Goal: Task Accomplishment & Management: Complete application form

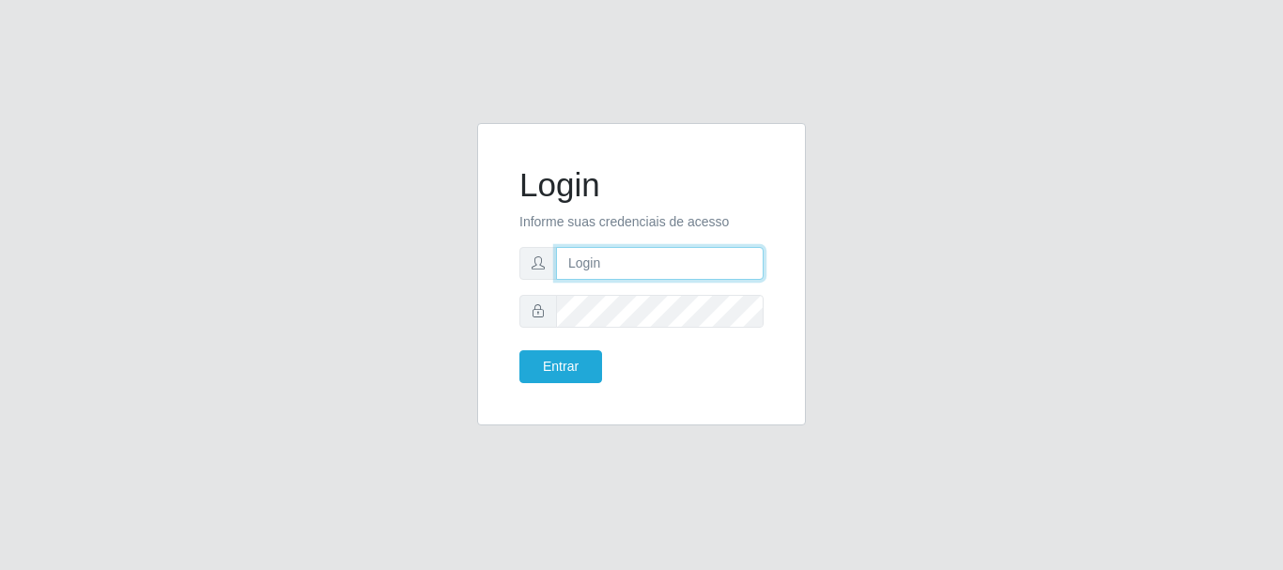
click at [623, 269] on input "text" at bounding box center [660, 263] width 208 height 33
drag, startPoint x: 643, startPoint y: 263, endPoint x: 730, endPoint y: 270, distance: 86.7
click at [730, 270] on input "ian@galiottoAa123456" at bounding box center [660, 263] width 208 height 33
drag, startPoint x: 645, startPoint y: 260, endPoint x: 703, endPoint y: 276, distance: 60.4
click at [694, 276] on input "ian@galiottoAa123456" at bounding box center [660, 263] width 208 height 33
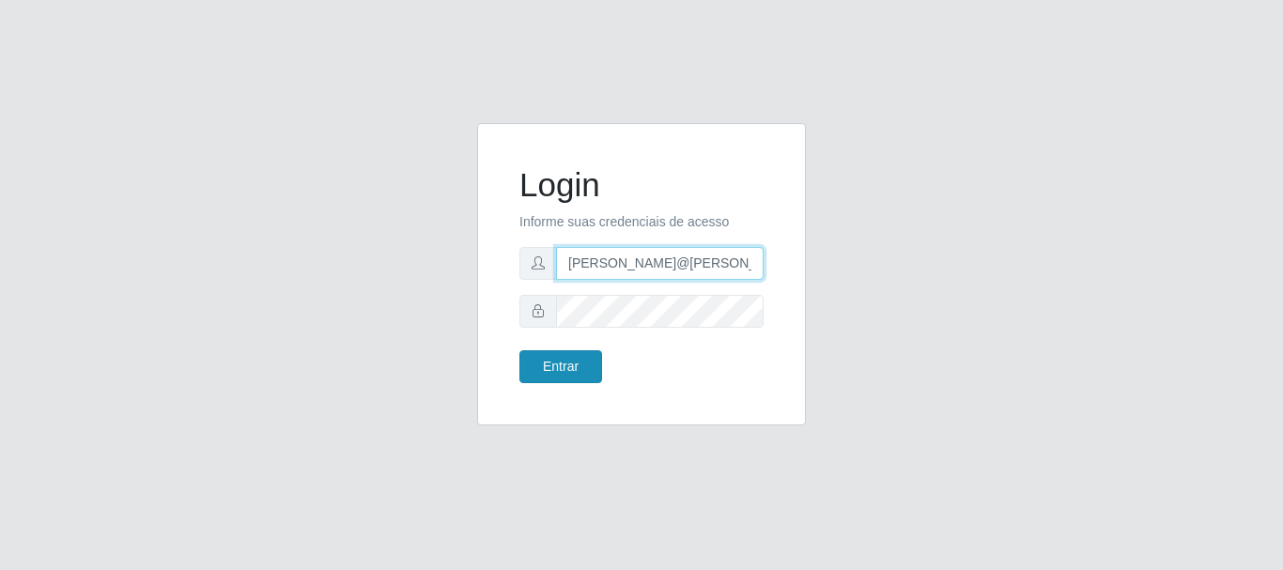
type input "[PERSON_NAME]@[PERSON_NAME]"
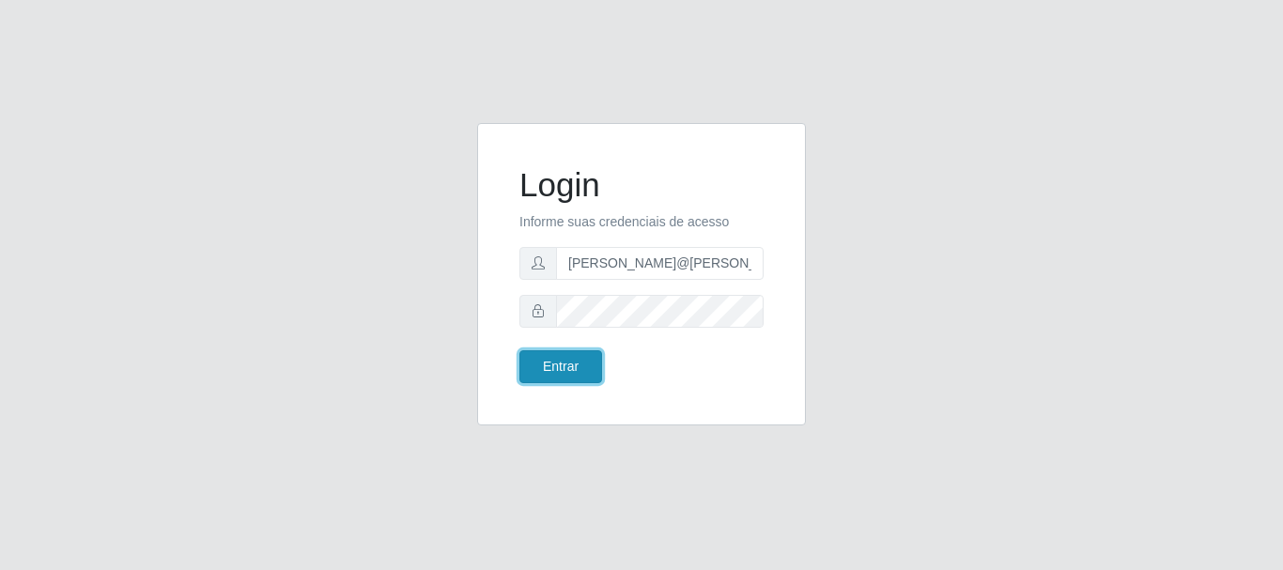
click at [566, 367] on button "Entrar" at bounding box center [560, 366] width 83 height 33
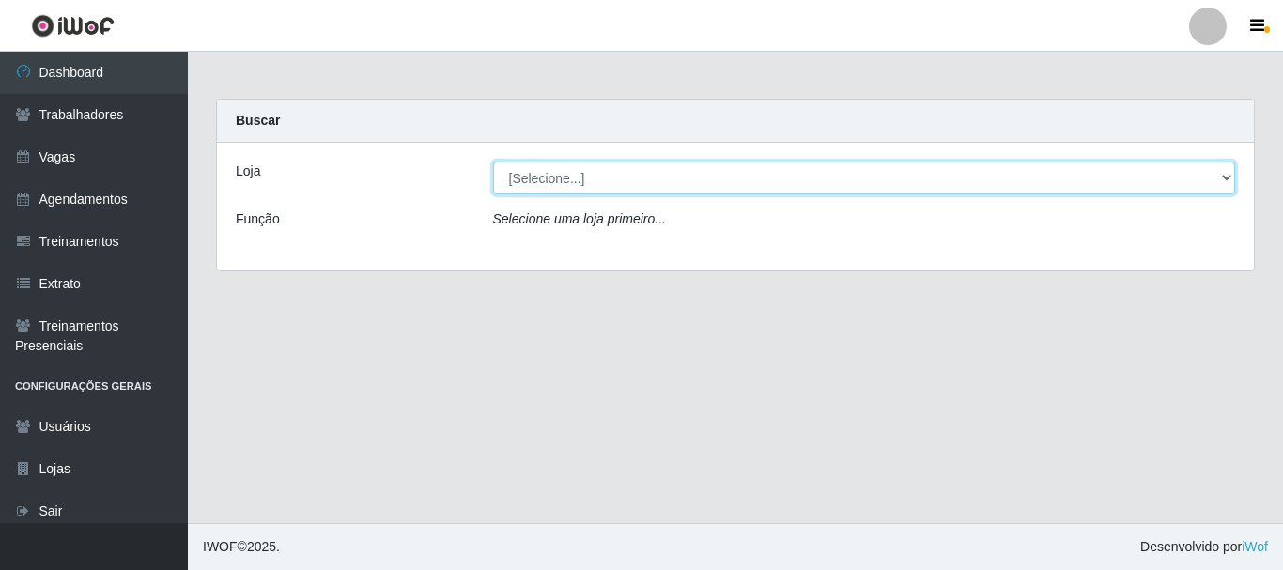
click at [636, 175] on select "[Selecione...] [GEOGRAPHIC_DATA]" at bounding box center [864, 178] width 743 height 33
select select "279"
click at [493, 162] on select "[Selecione...] [GEOGRAPHIC_DATA]" at bounding box center [864, 178] width 743 height 33
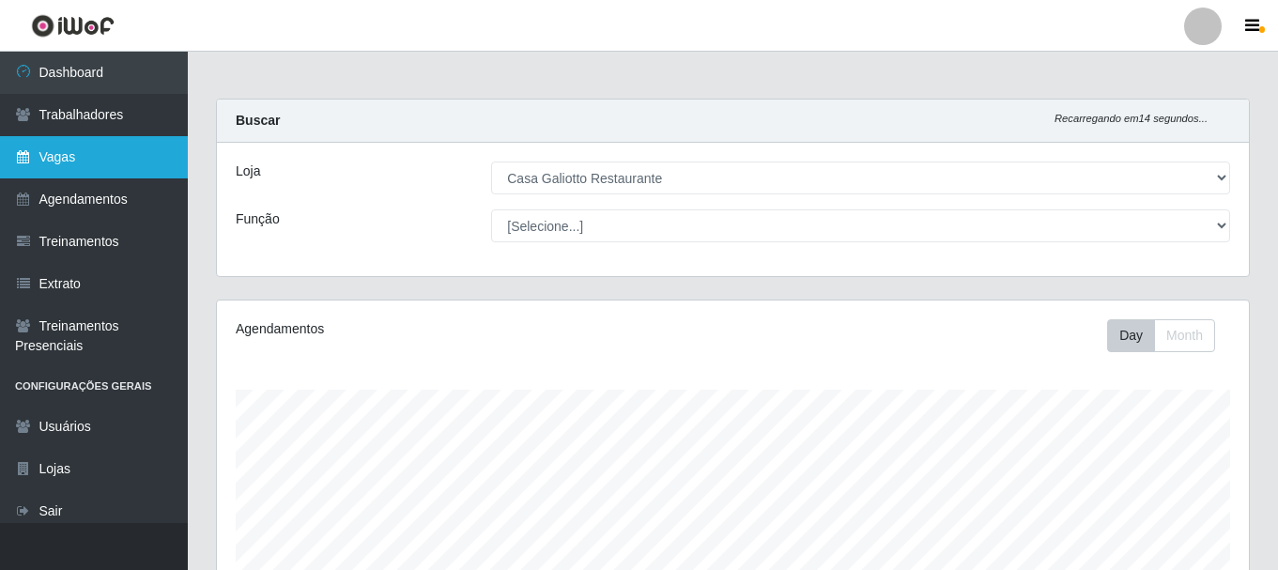
click at [138, 160] on link "Vagas" at bounding box center [94, 157] width 188 height 42
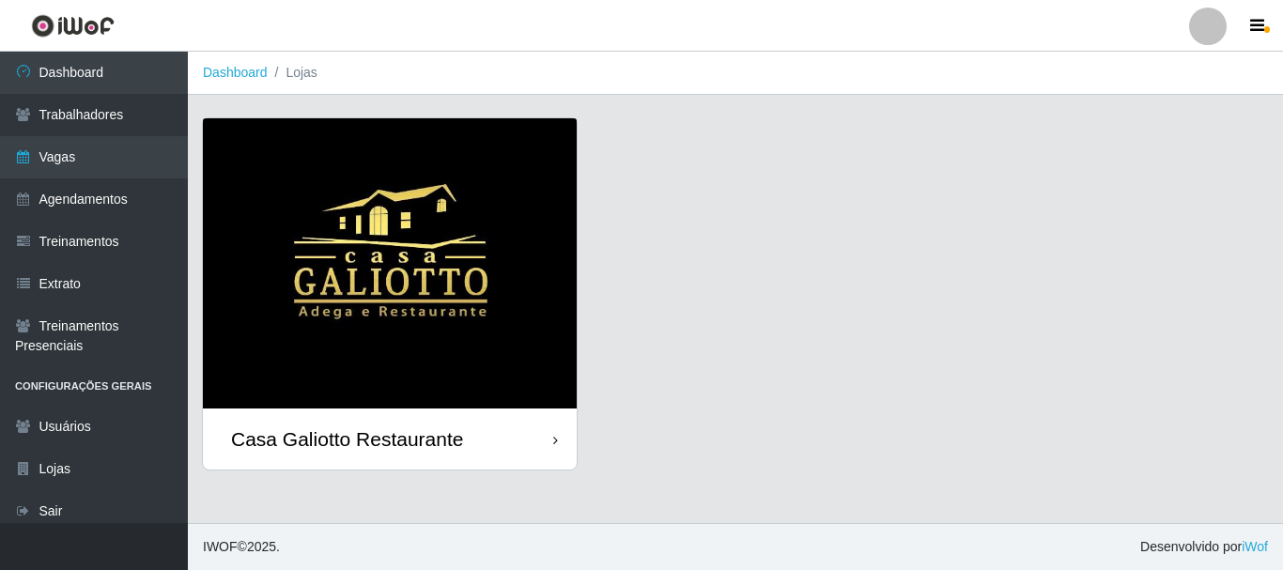
click at [507, 450] on div "Casa Galiotto Restaurante" at bounding box center [390, 439] width 374 height 61
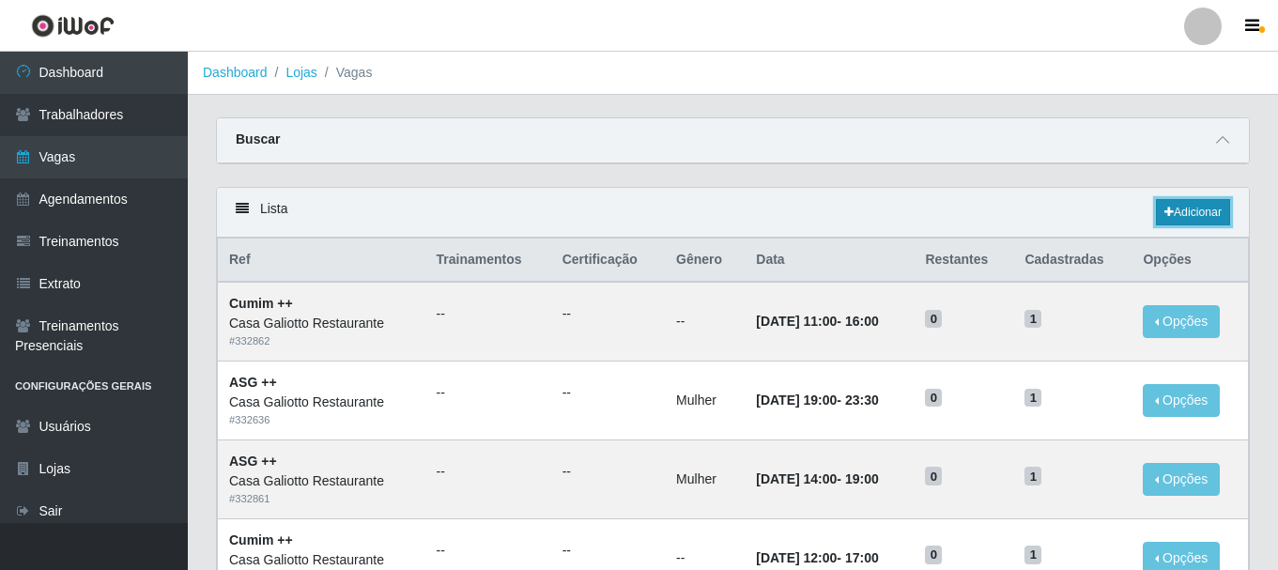
click at [1184, 210] on link "Adicionar" at bounding box center [1193, 212] width 74 height 26
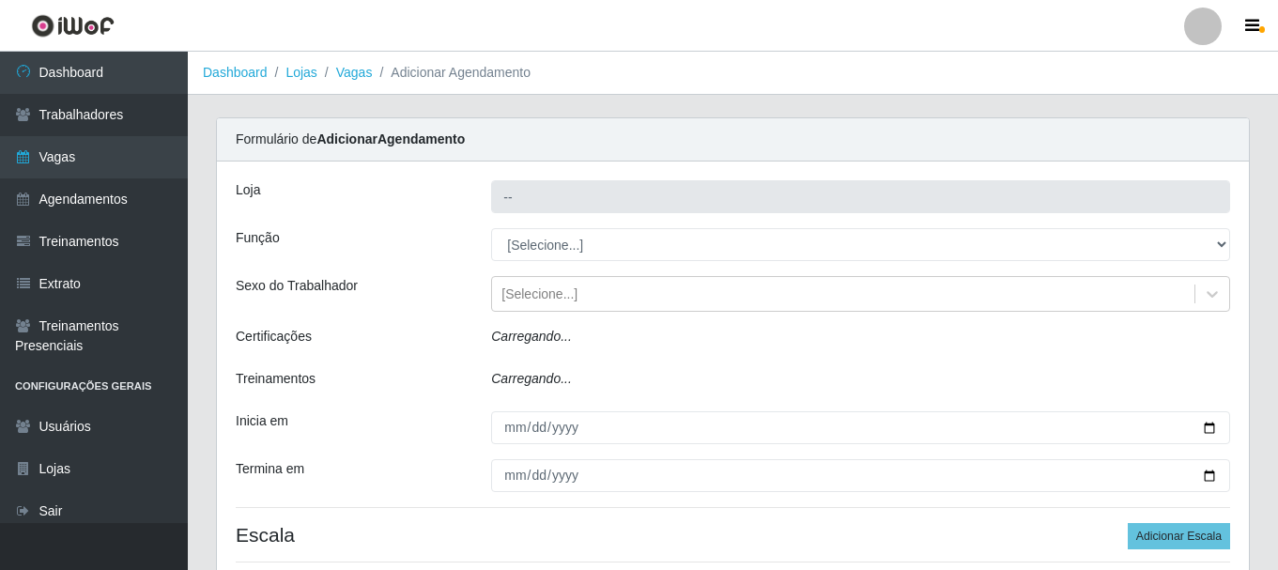
type input "Casa Galiotto Restaurante"
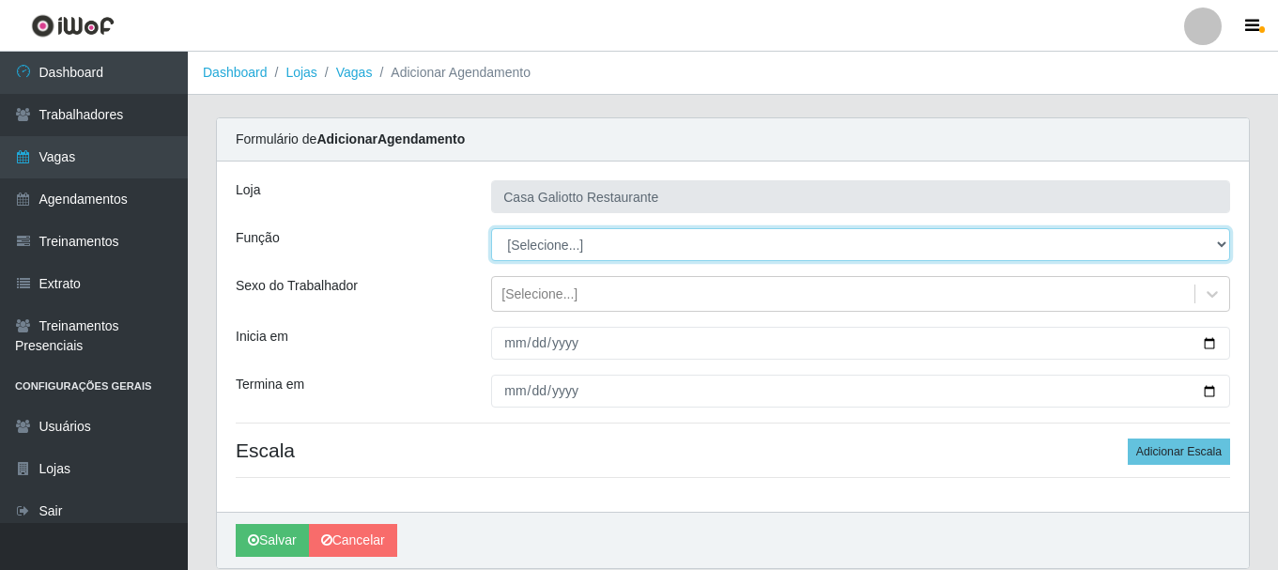
click at [618, 255] on select "[Selecione...] ASG ASG + ASG ++ Auxiliar de Cozinha Auxiliar de Cozinha + Auxil…" at bounding box center [860, 244] width 739 height 33
select select "91"
click at [491, 228] on select "[Selecione...] ASG ASG + ASG ++ Auxiliar de Cozinha Auxiliar de Cozinha + Auxil…" at bounding box center [860, 244] width 739 height 33
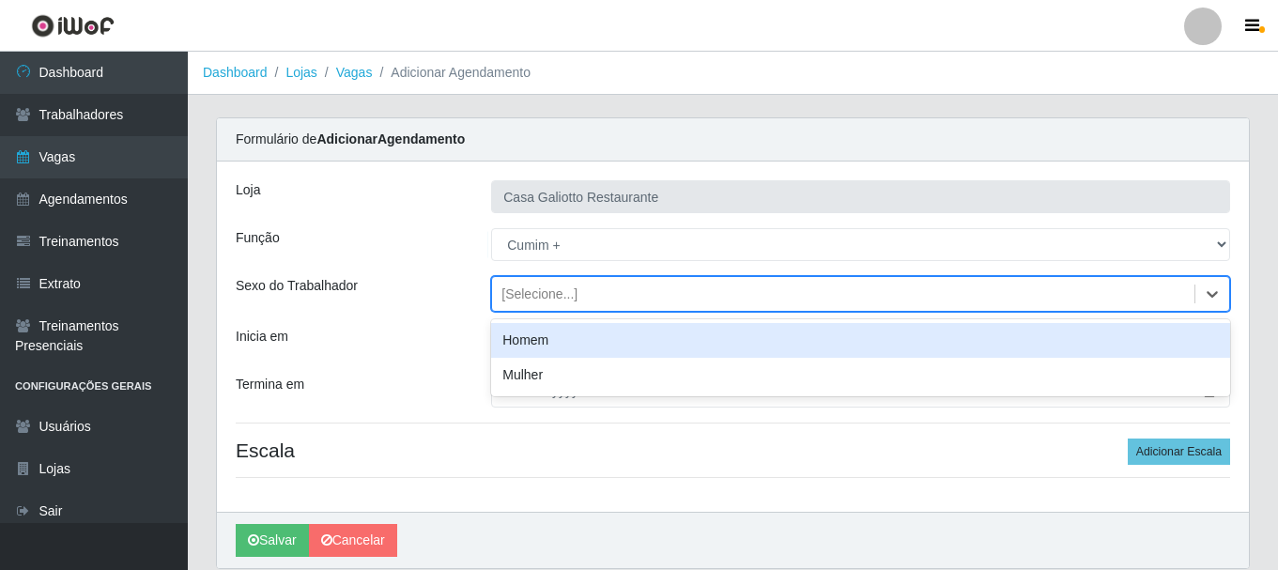
click at [673, 292] on div "[Selecione...]" at bounding box center [843, 294] width 702 height 31
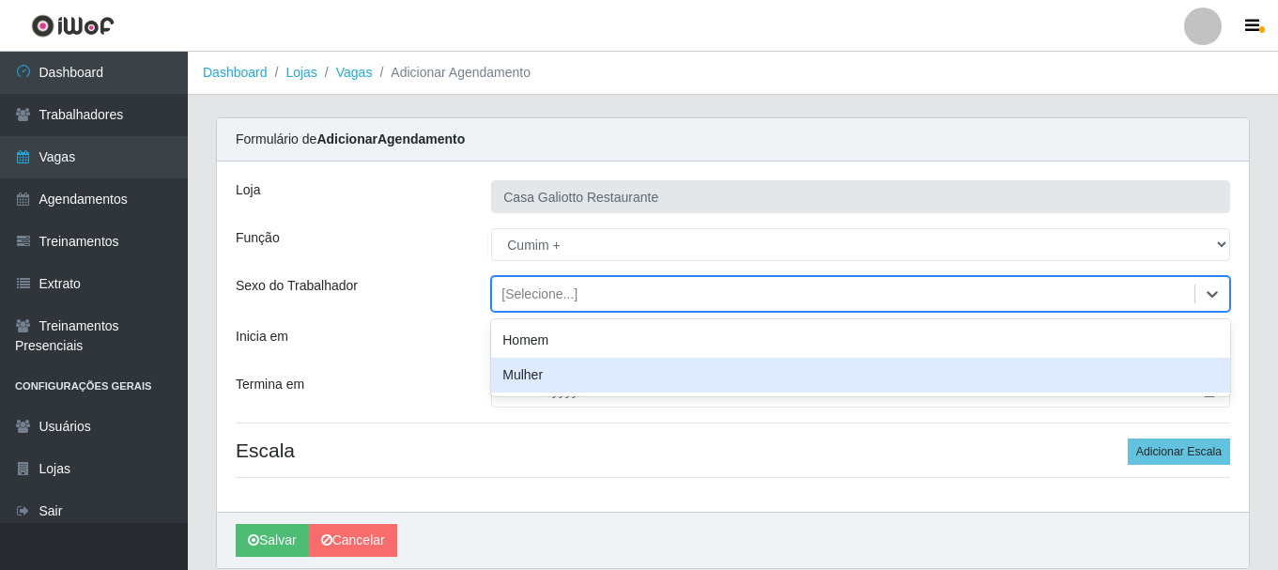
click at [630, 372] on div "Mulher" at bounding box center [860, 375] width 739 height 35
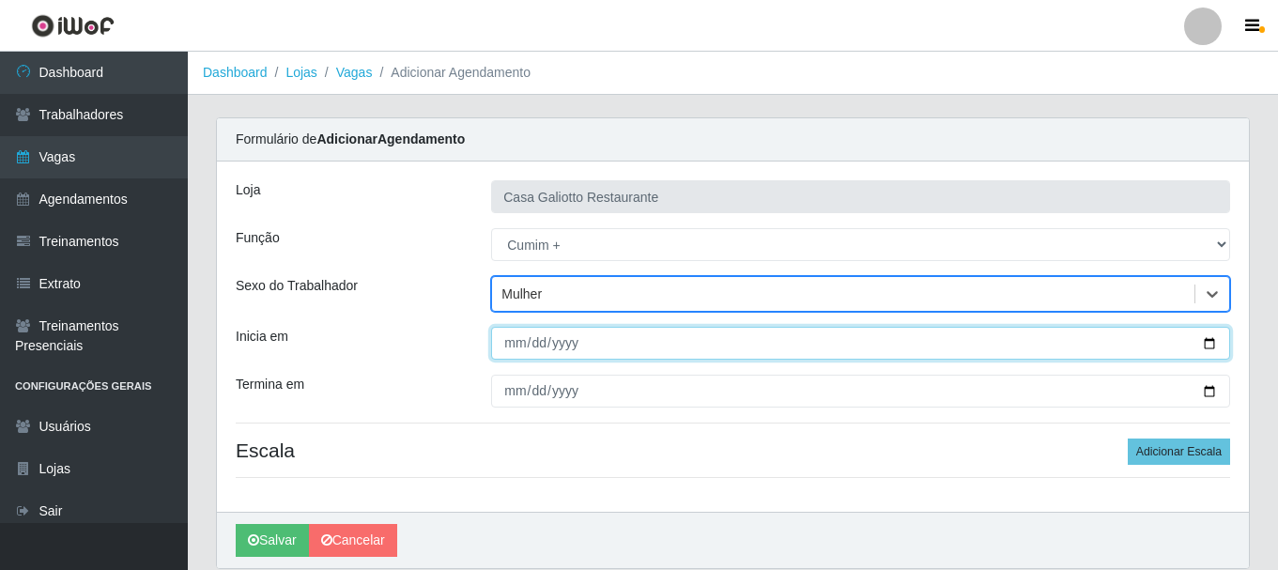
click at [1206, 338] on input "Inicia em" at bounding box center [860, 343] width 739 height 33
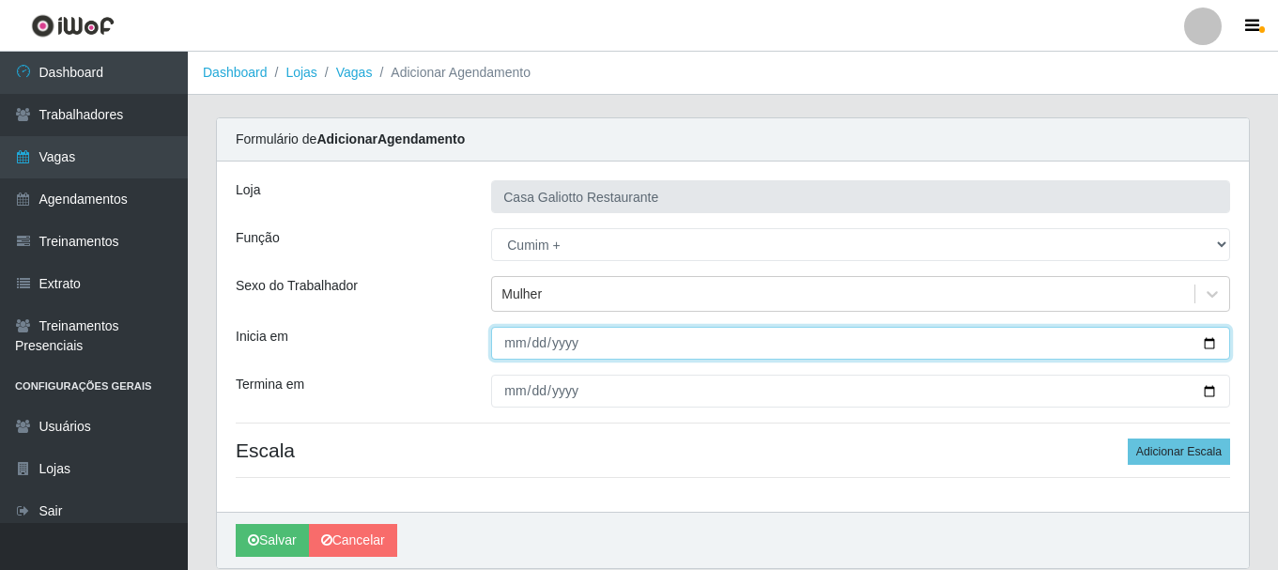
type input "[DATE]"
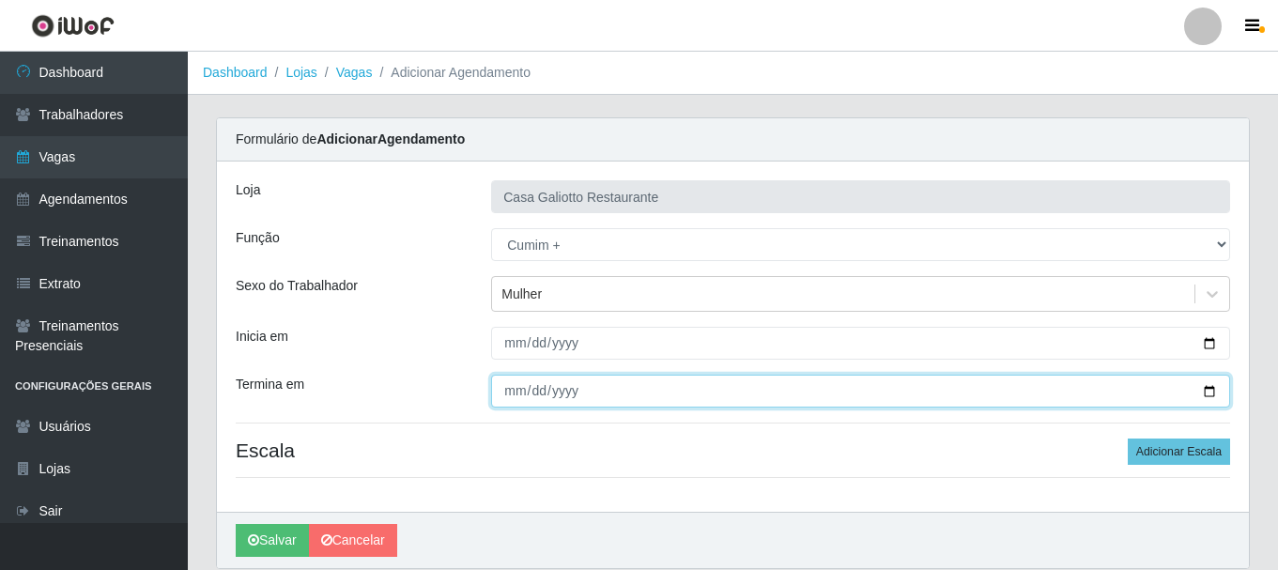
click at [1211, 390] on input "Termina em" at bounding box center [860, 391] width 739 height 33
type input "[DATE]"
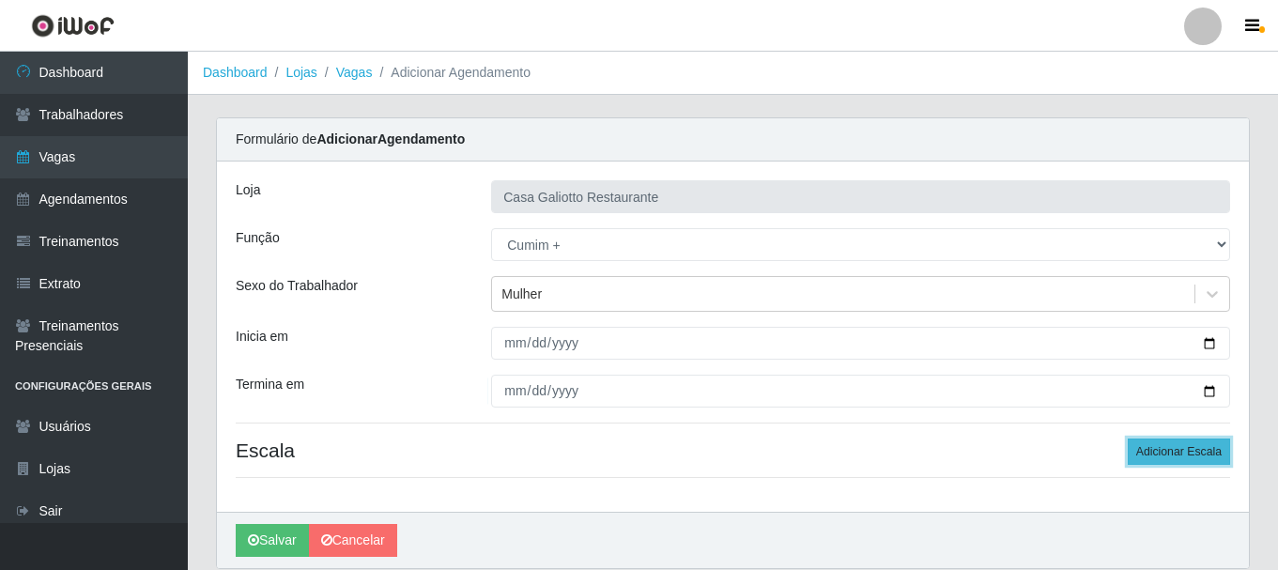
click at [1165, 451] on button "Adicionar Escala" at bounding box center [1179, 452] width 102 height 26
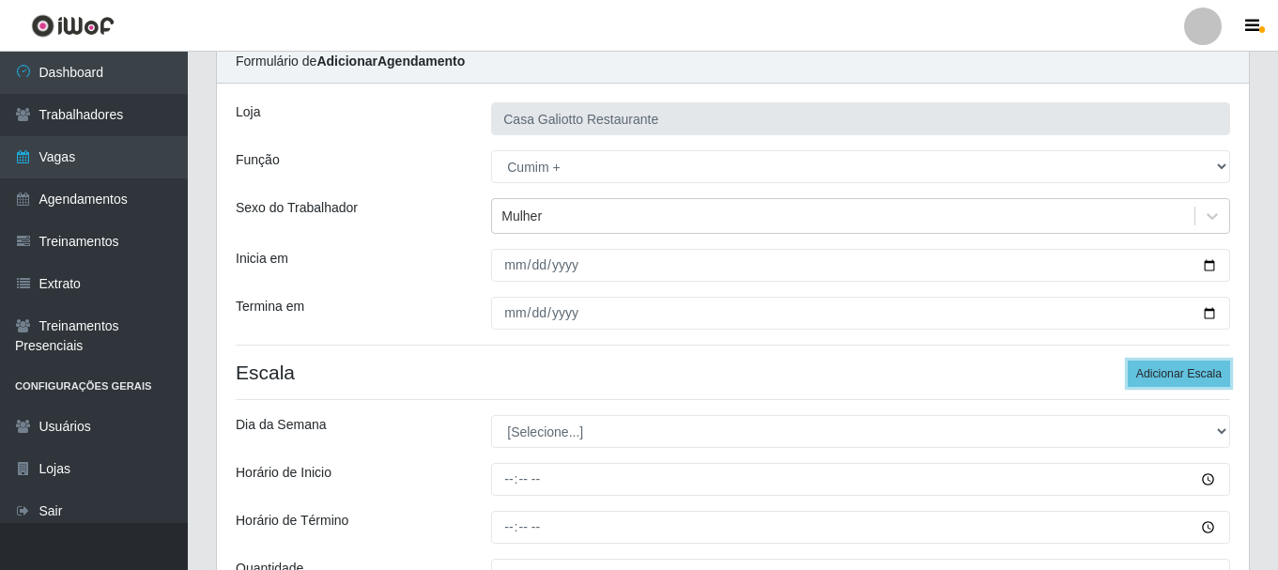
scroll to position [188, 0]
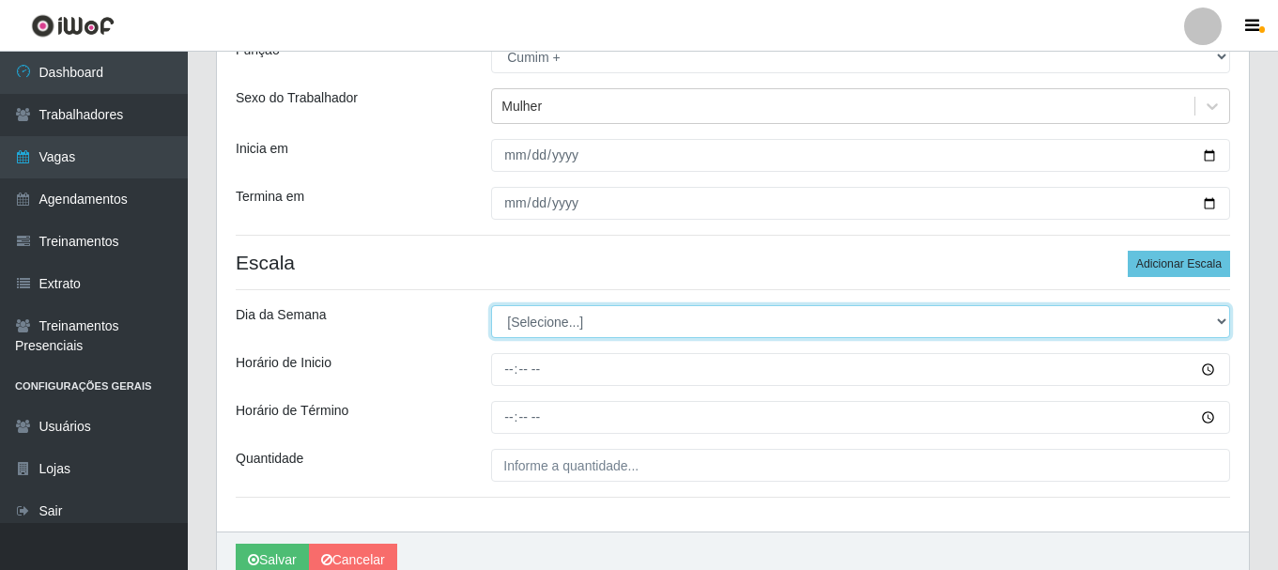
click at [619, 321] on select "[Selecione...] Segunda Terça Quarta Quinta Sexta Sábado Domingo" at bounding box center [860, 321] width 739 height 33
select select "5"
click at [491, 305] on select "[Selecione...] Segunda Terça Quarta Quinta Sexta Sábado Domingo" at bounding box center [860, 321] width 739 height 33
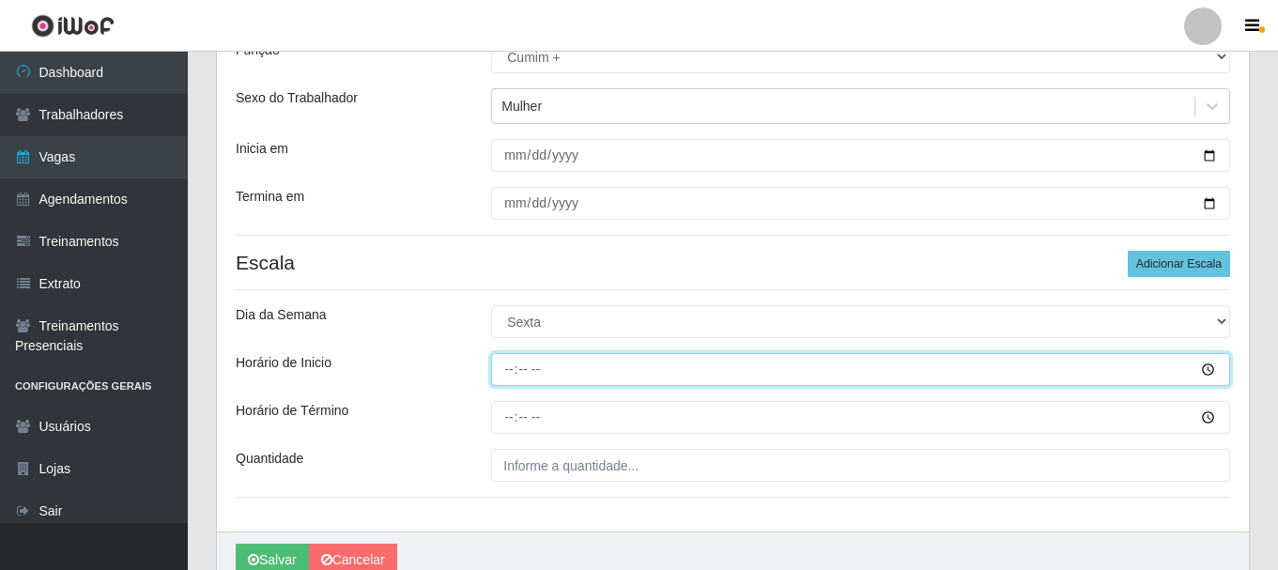
click at [507, 366] on input "Horário de Inicio" at bounding box center [860, 369] width 739 height 33
type input "16:00"
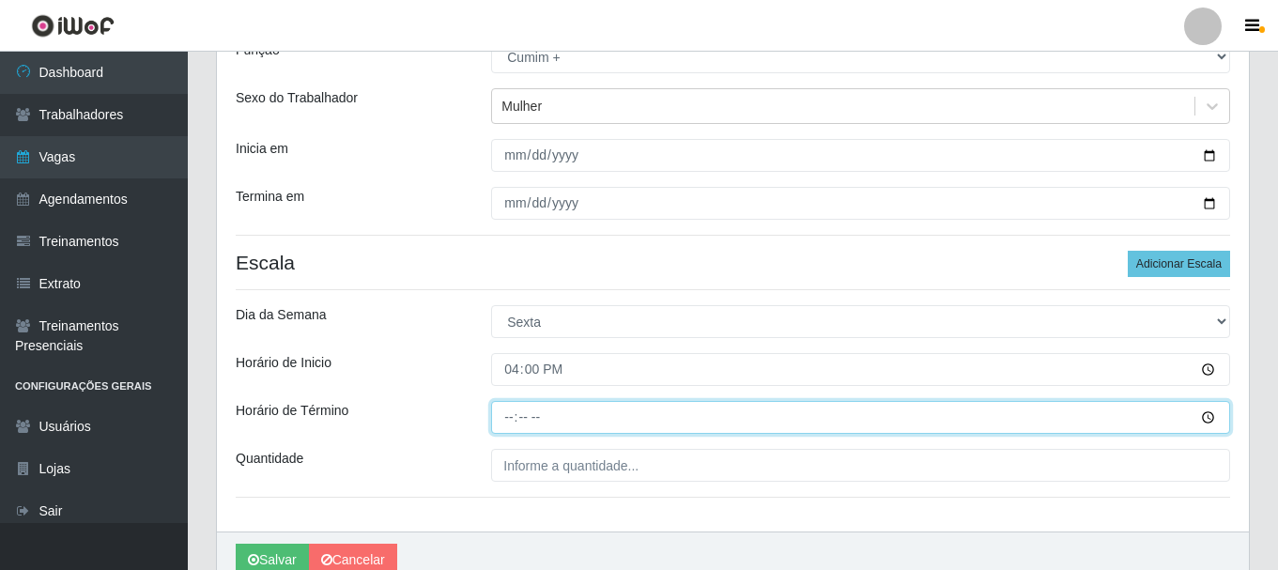
click at [506, 413] on input "Horário de Término" at bounding box center [860, 417] width 739 height 33
type input "21:00"
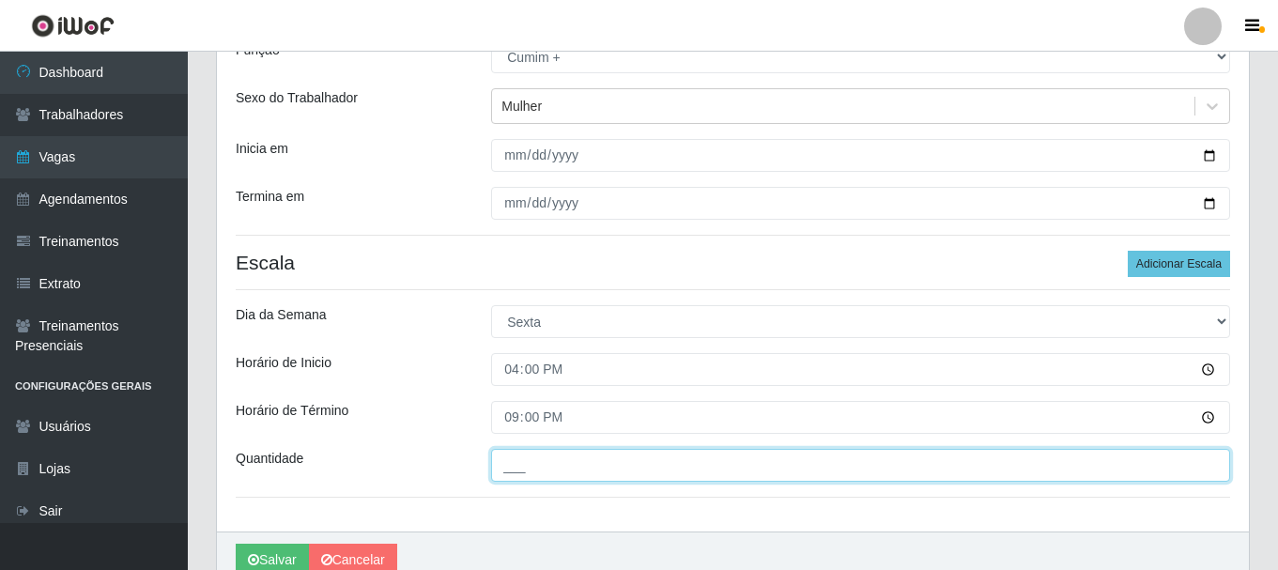
click at [533, 471] on input "___" at bounding box center [860, 465] width 739 height 33
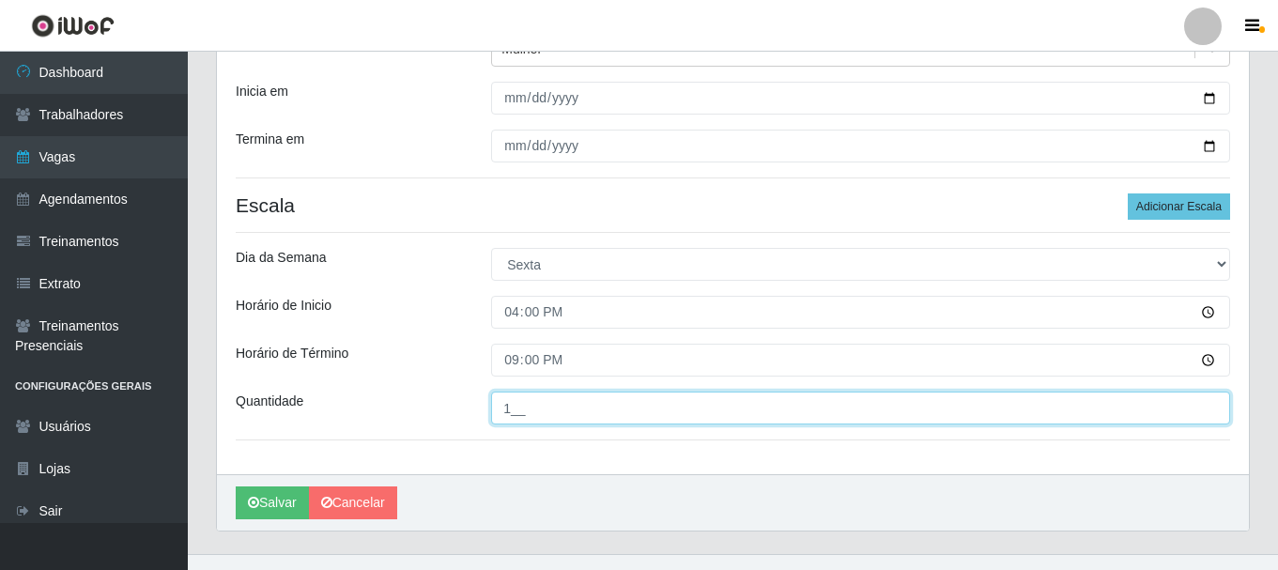
scroll to position [276, 0]
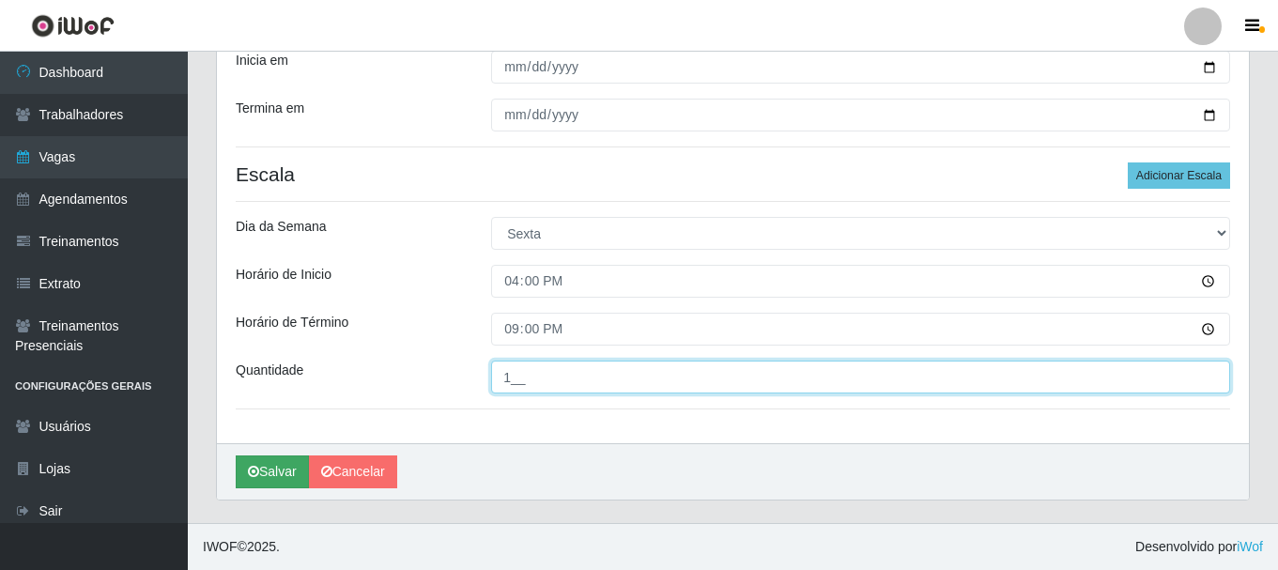
type input "1__"
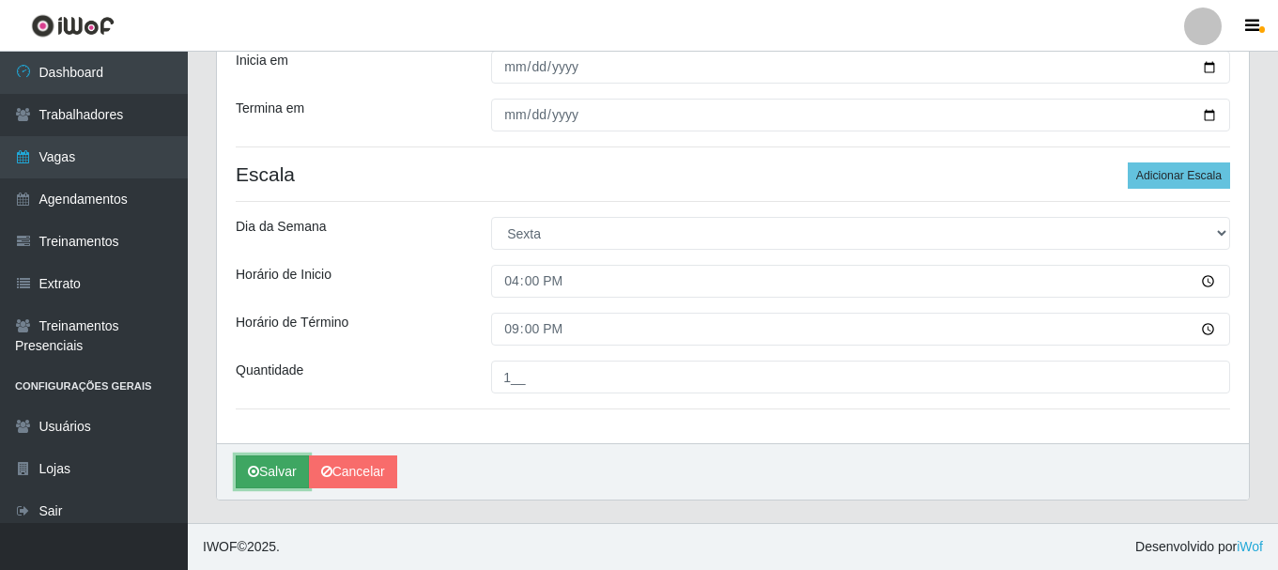
click at [268, 475] on button "Salvar" at bounding box center [272, 471] width 73 height 33
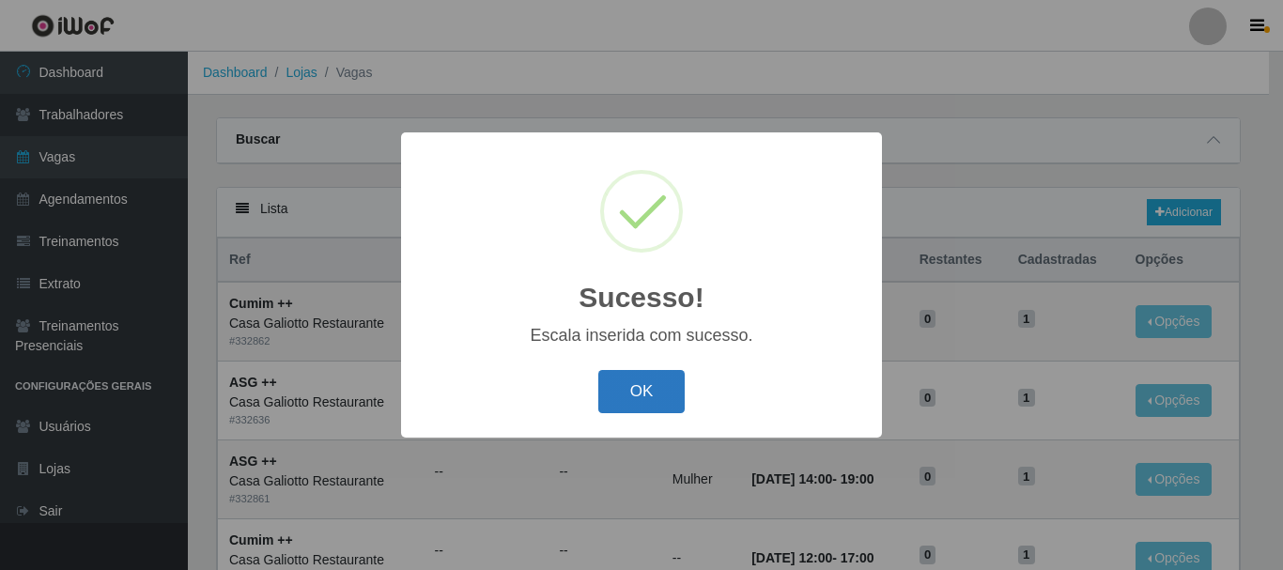
click at [647, 378] on button "OK" at bounding box center [641, 392] width 87 height 44
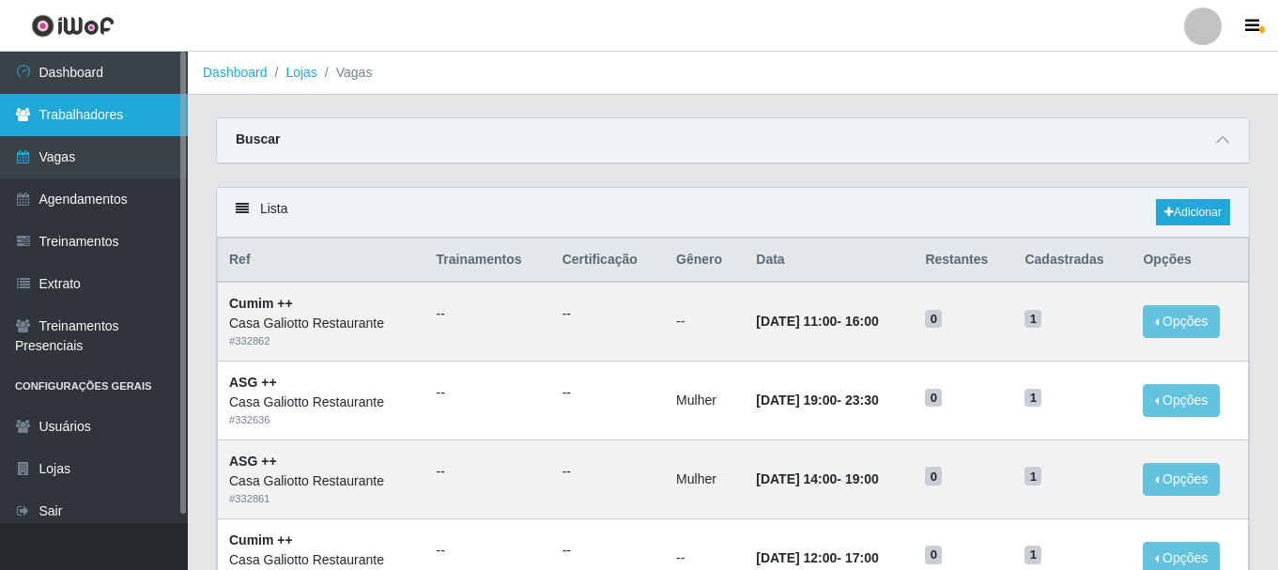
click at [119, 104] on link "Trabalhadores" at bounding box center [94, 115] width 188 height 42
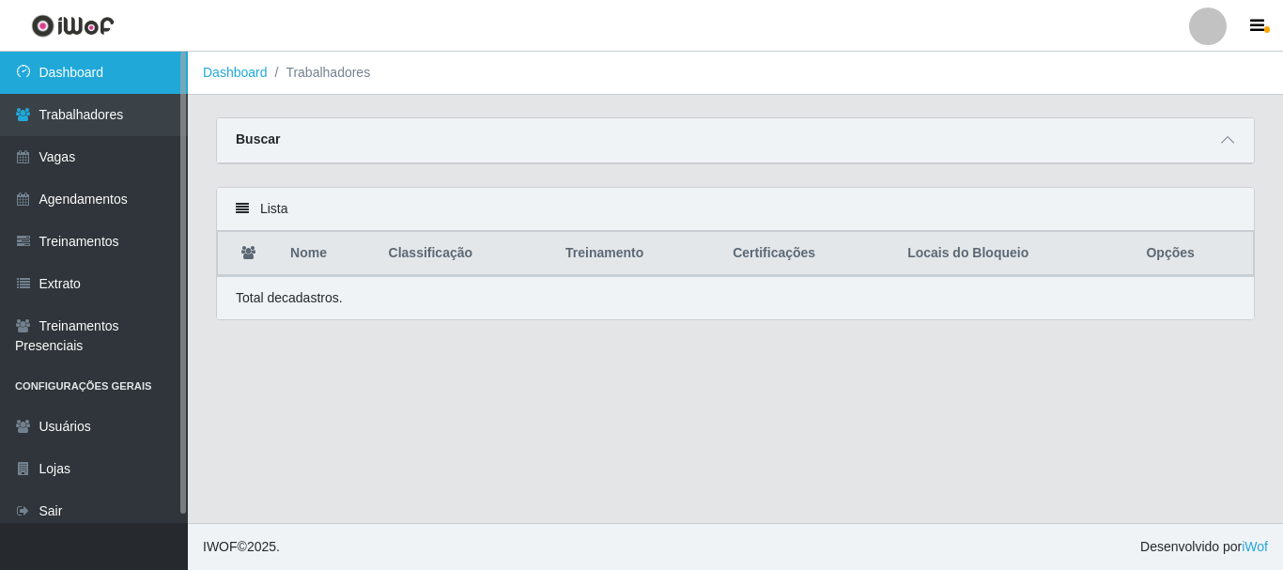
click at [116, 58] on link "Dashboard" at bounding box center [94, 73] width 188 height 42
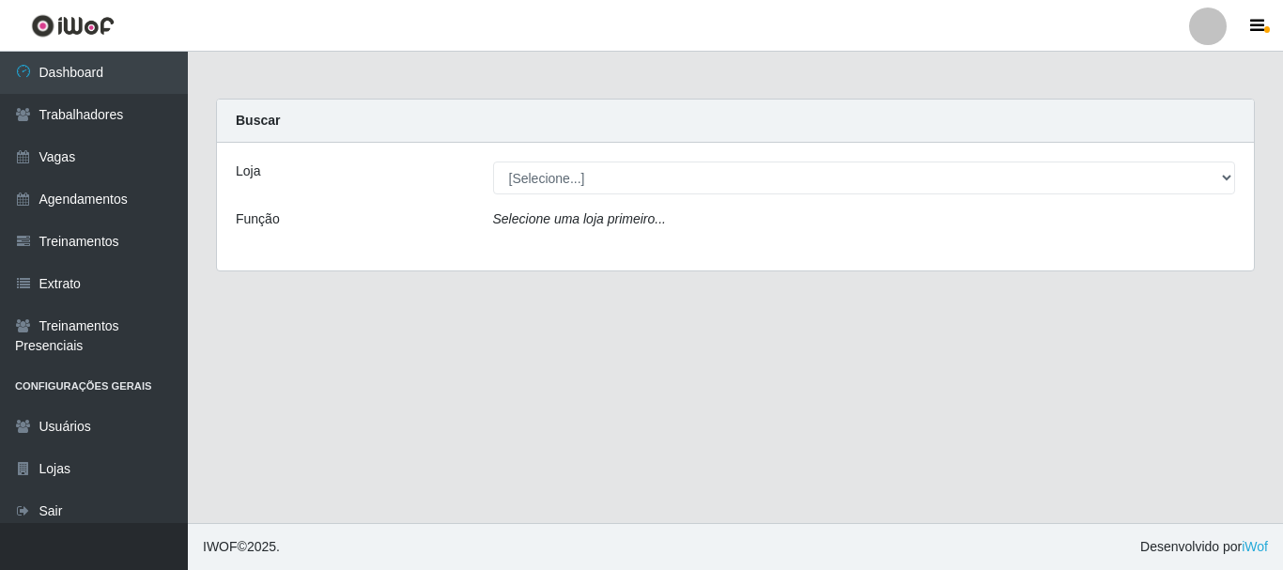
click at [557, 197] on div "Loja [Selecione...] Casa Galiotto Restaurante Função Selecione [PERSON_NAME] pr…" at bounding box center [735, 207] width 1037 height 128
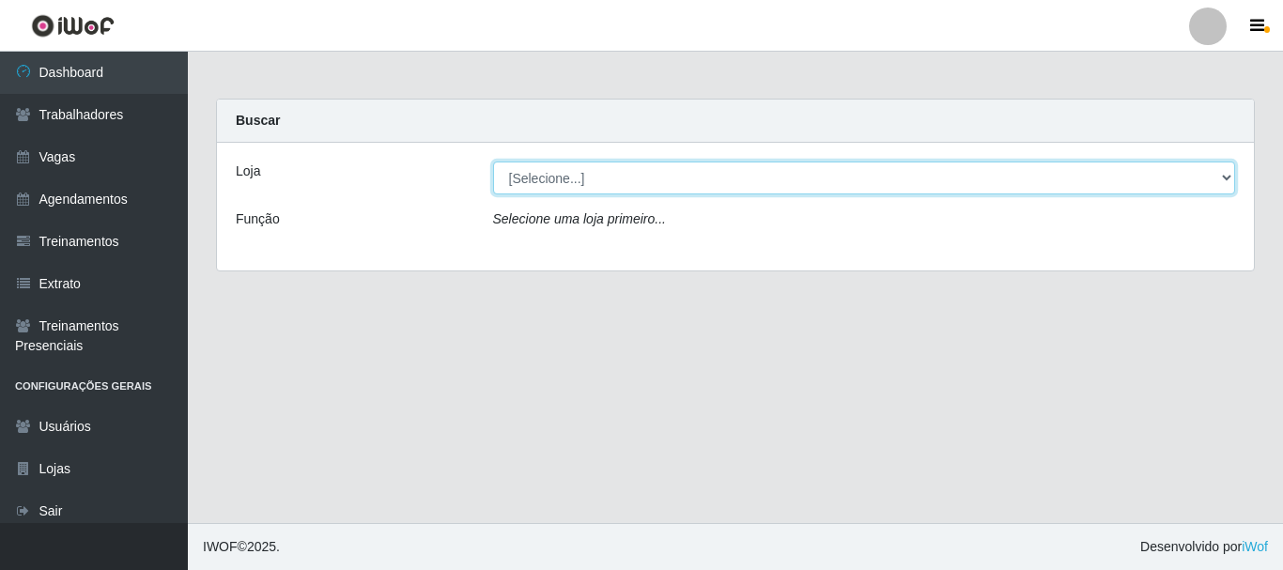
click at [558, 183] on select "[Selecione...] [GEOGRAPHIC_DATA]" at bounding box center [864, 178] width 743 height 33
select select "279"
click at [493, 162] on select "[Selecione...] [GEOGRAPHIC_DATA]" at bounding box center [864, 178] width 743 height 33
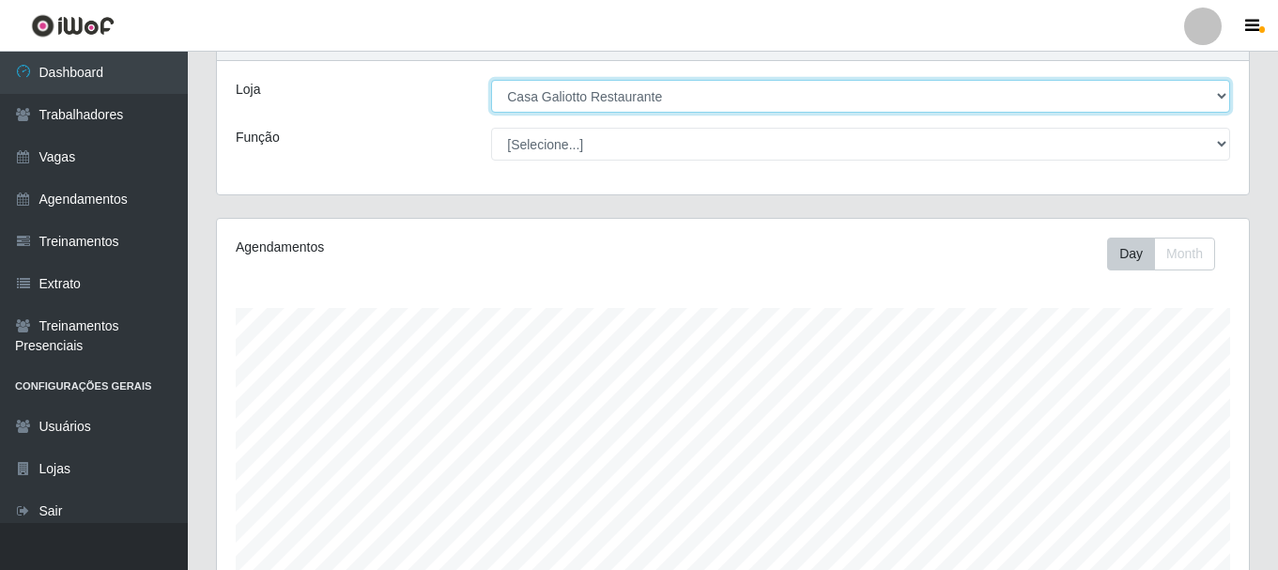
scroll to position [426, 0]
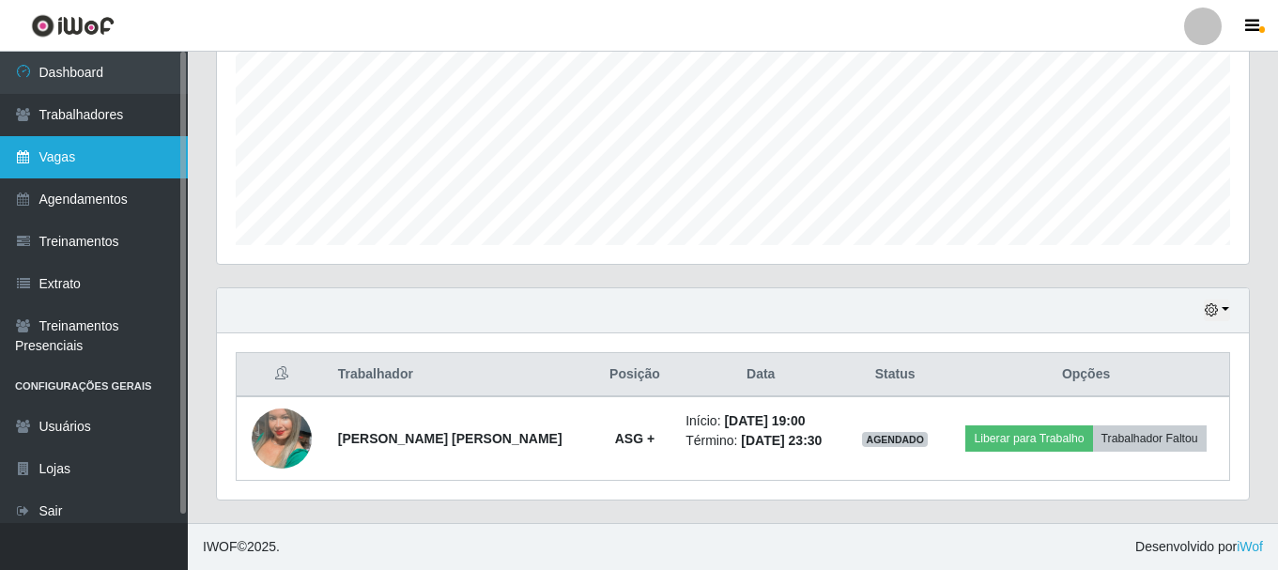
click at [134, 148] on link "Vagas" at bounding box center [94, 157] width 188 height 42
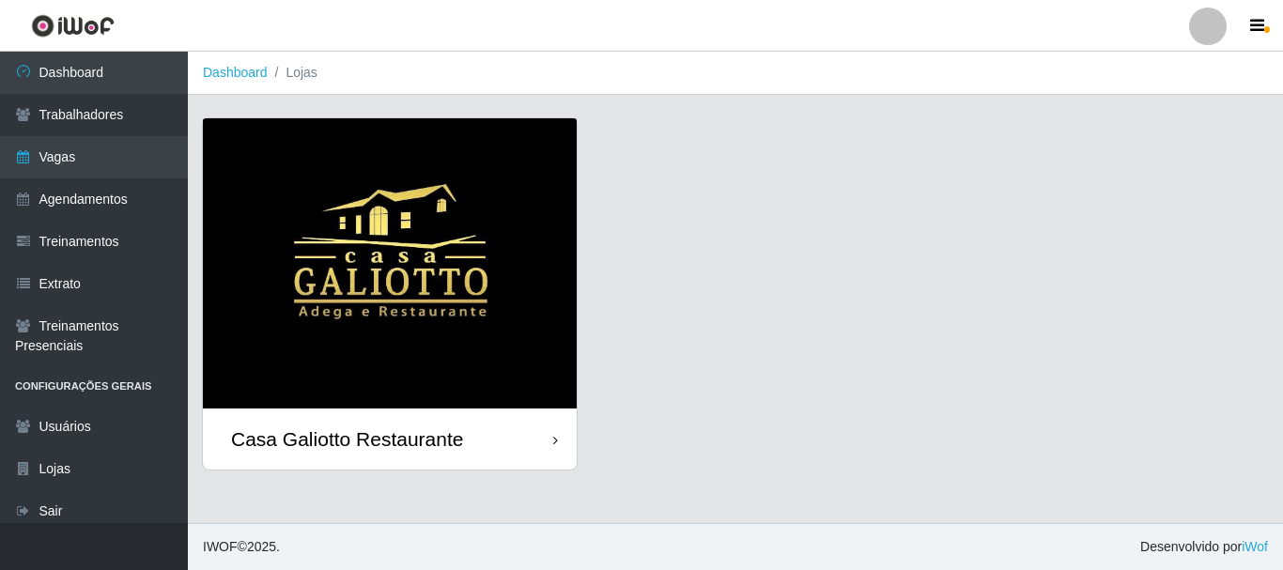
click at [508, 440] on div "Casa Galiotto Restaurante" at bounding box center [390, 439] width 374 height 61
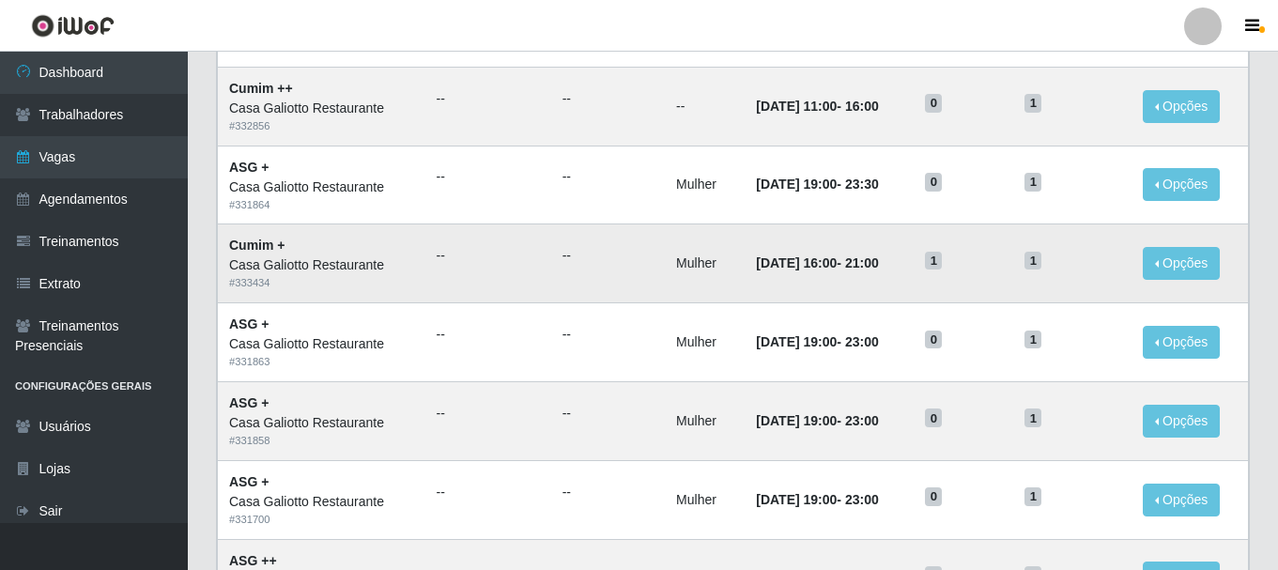
scroll to position [751, 0]
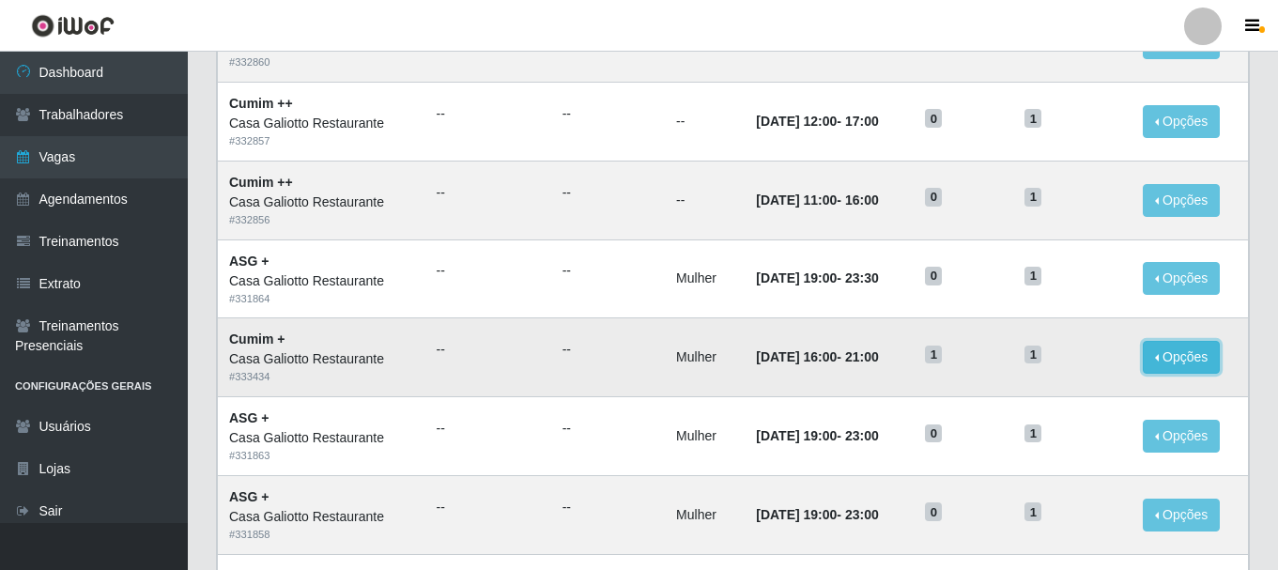
click at [1175, 355] on button "Opções" at bounding box center [1181, 357] width 77 height 33
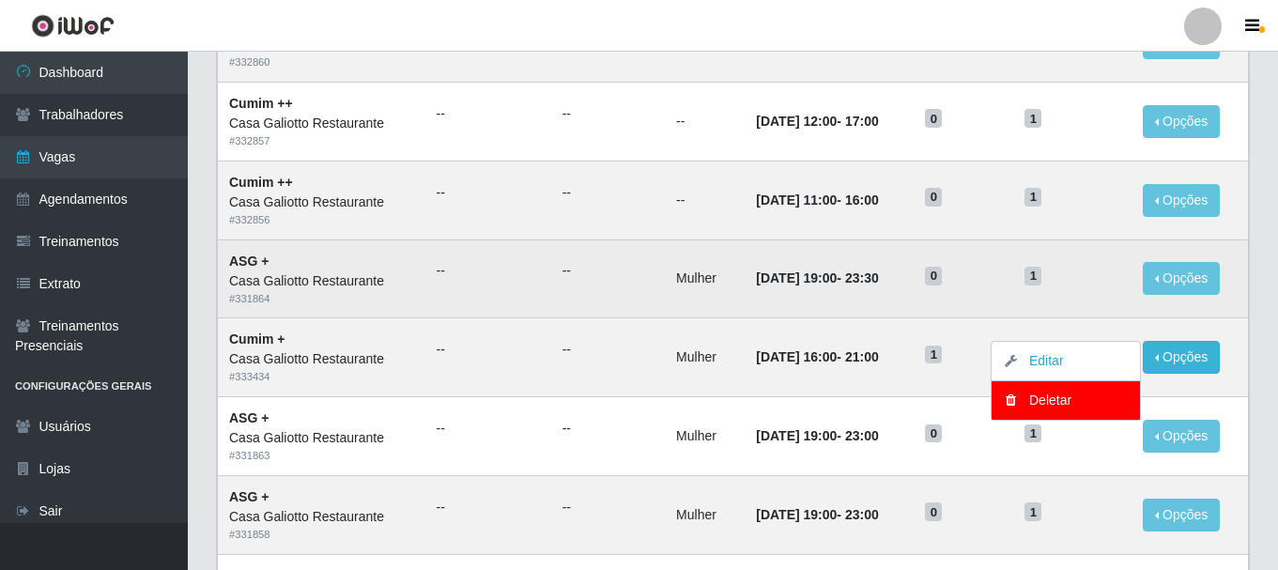
click at [1013, 307] on td "0" at bounding box center [964, 278] width 100 height 79
